Goal: Navigation & Orientation: Understand site structure

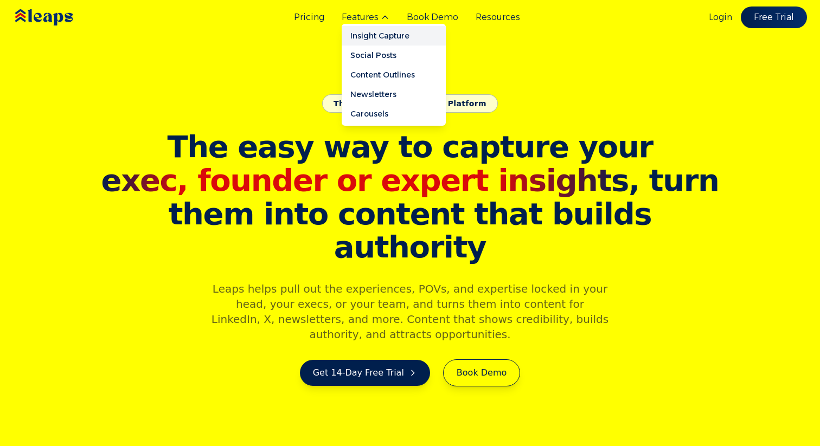
click at [373, 33] on link "Insight Capture" at bounding box center [394, 36] width 104 height 20
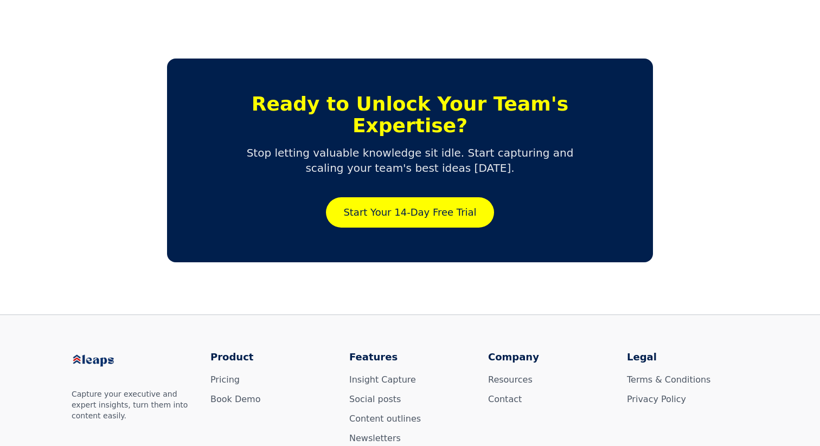
scroll to position [2532, 0]
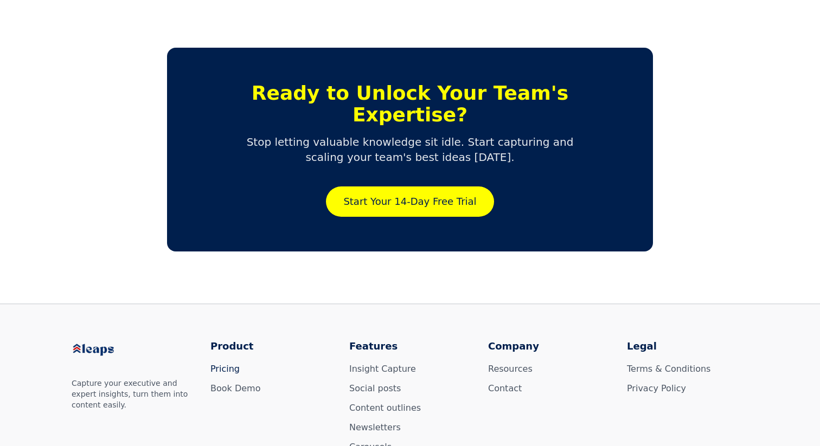
click at [225, 364] on link "Pricing" at bounding box center [224, 369] width 29 height 10
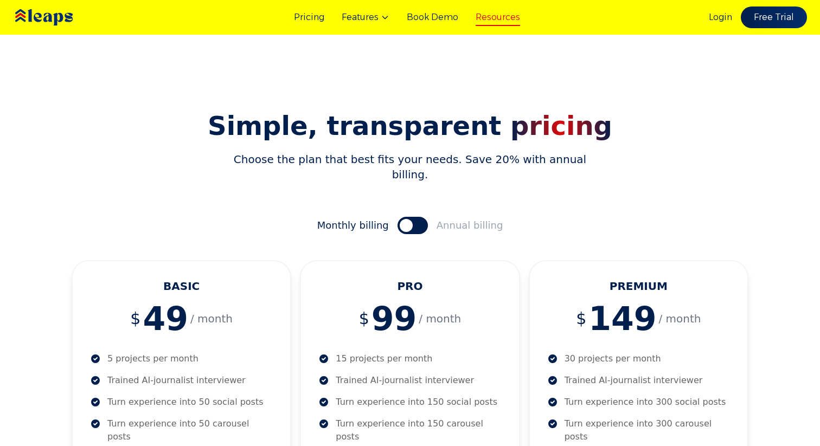
click at [487, 15] on link "Resources" at bounding box center [497, 17] width 44 height 13
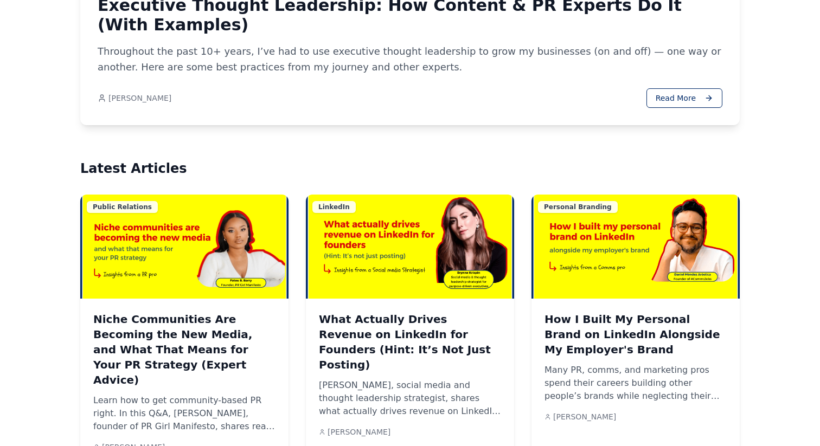
scroll to position [494, 0]
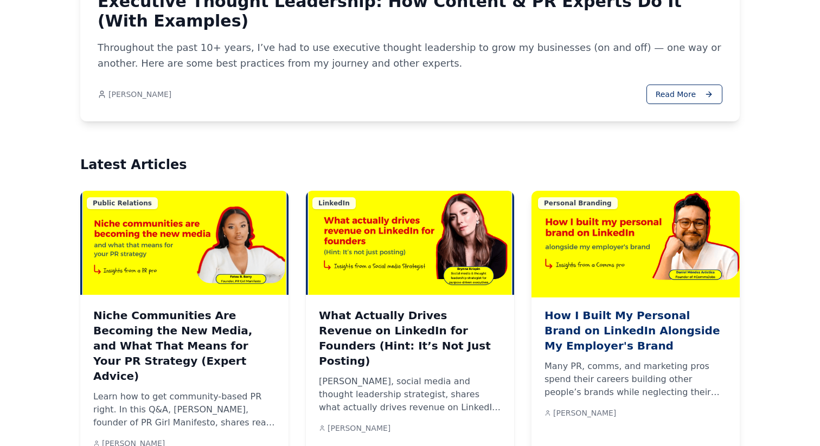
click at [596, 360] on p "Many PR, comms, and marketing pros spend their careers building other people’s …" at bounding box center [635, 379] width 182 height 39
click at [600, 308] on h3 "How I Built My Personal Brand on LinkedIn Alongside My Employer's Brand" at bounding box center [635, 331] width 182 height 46
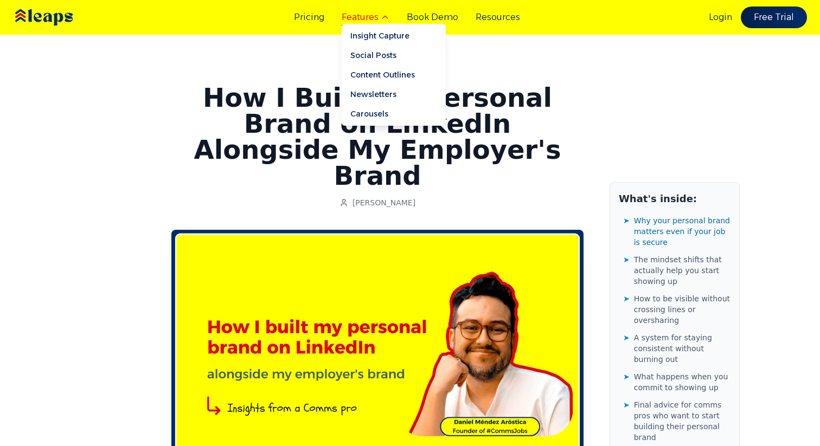
click at [360, 16] on button "Features" at bounding box center [366, 17] width 48 height 13
click at [364, 53] on link "Social Posts" at bounding box center [394, 56] width 104 height 20
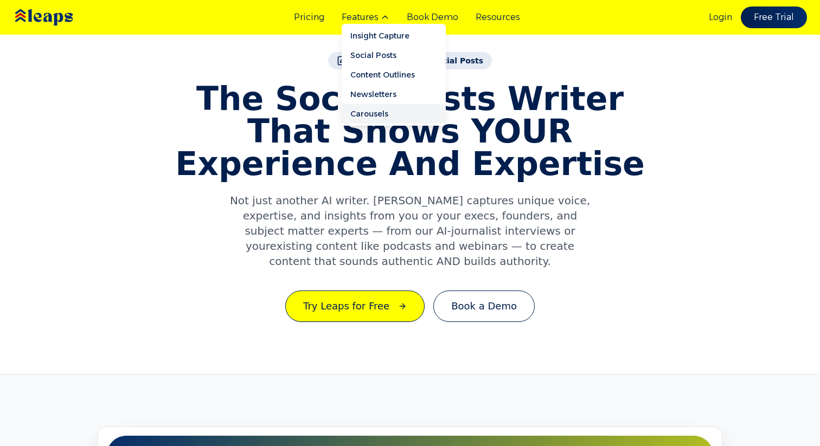
click at [370, 117] on link "Carousels" at bounding box center [394, 114] width 104 height 20
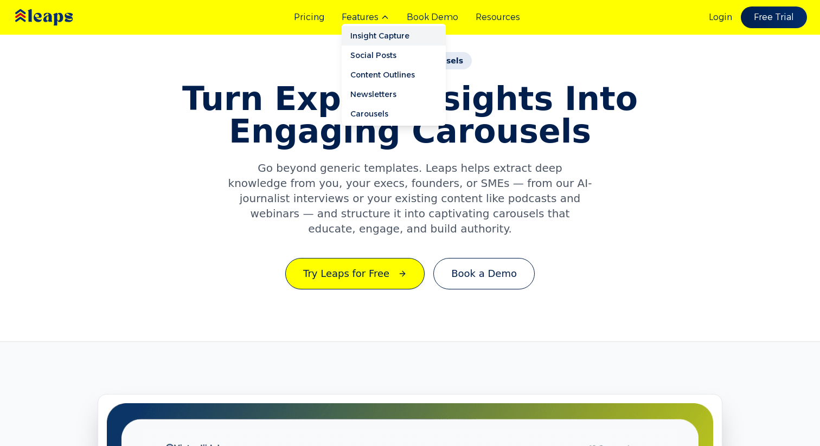
click at [368, 33] on link "Insight Capture" at bounding box center [394, 36] width 104 height 20
